Goal: Information Seeking & Learning: Learn about a topic

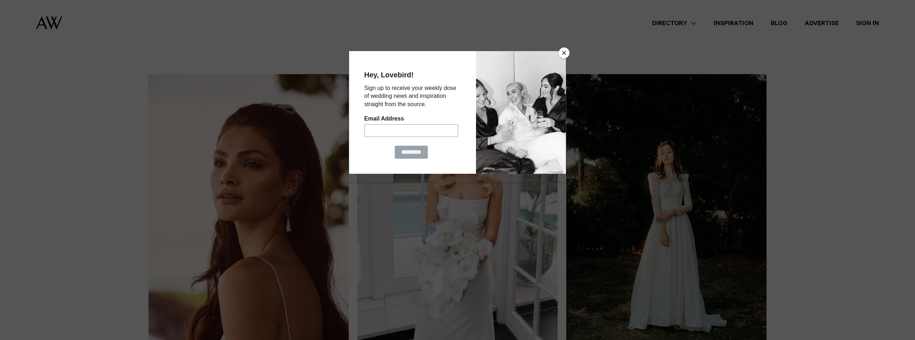
scroll to position [323, 0]
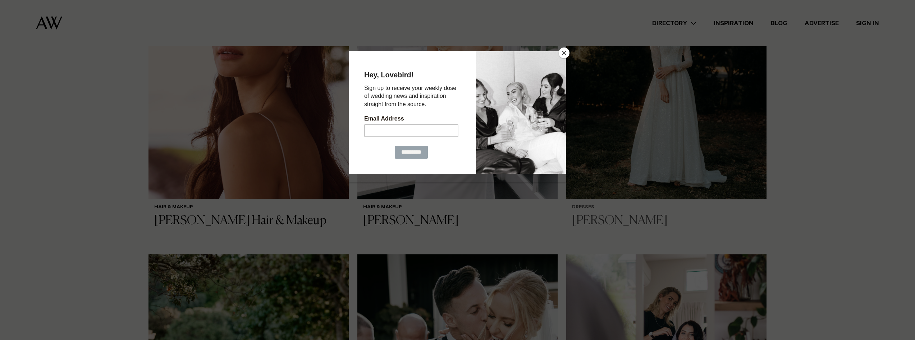
drag, startPoint x: 566, startPoint y: 55, endPoint x: 567, endPoint y: 88, distance: 33.4
click at [564, 55] on button "Close" at bounding box center [563, 52] width 11 height 11
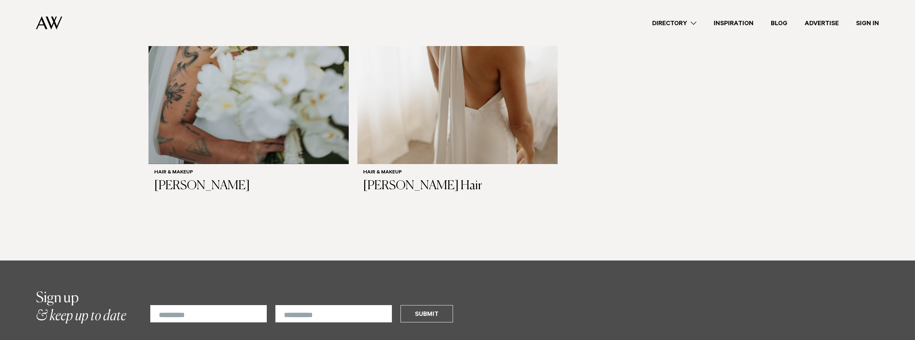
scroll to position [2192, 0]
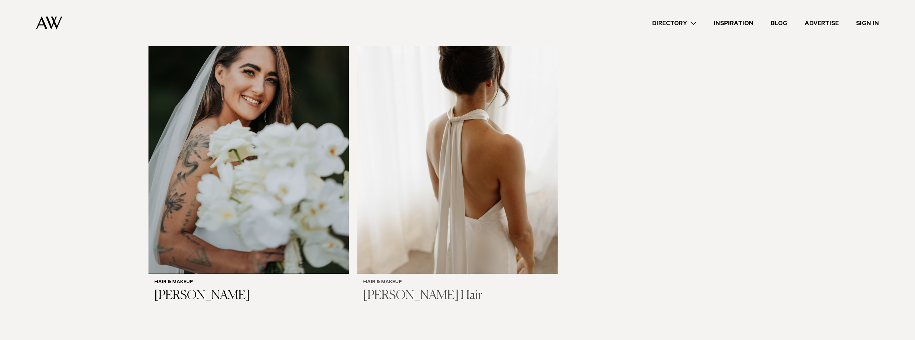
click at [408, 209] on img at bounding box center [457, 139] width 200 height 269
